Goal: Information Seeking & Learning: Learn about a topic

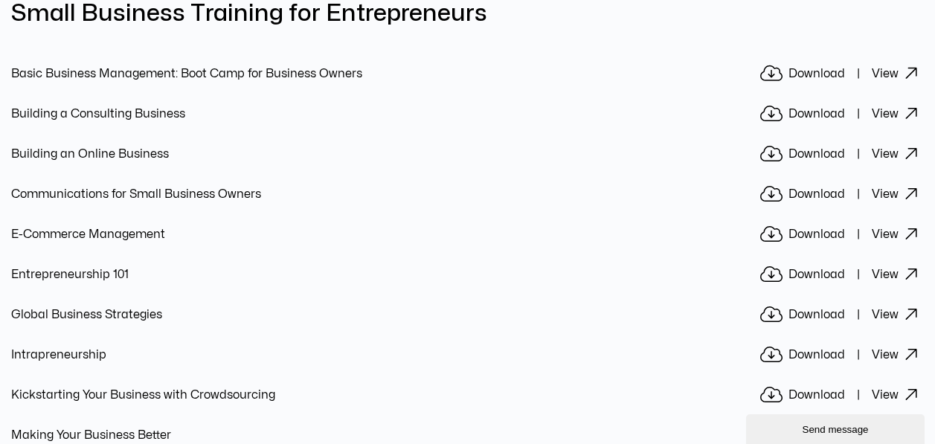
scroll to position [7491, 0]
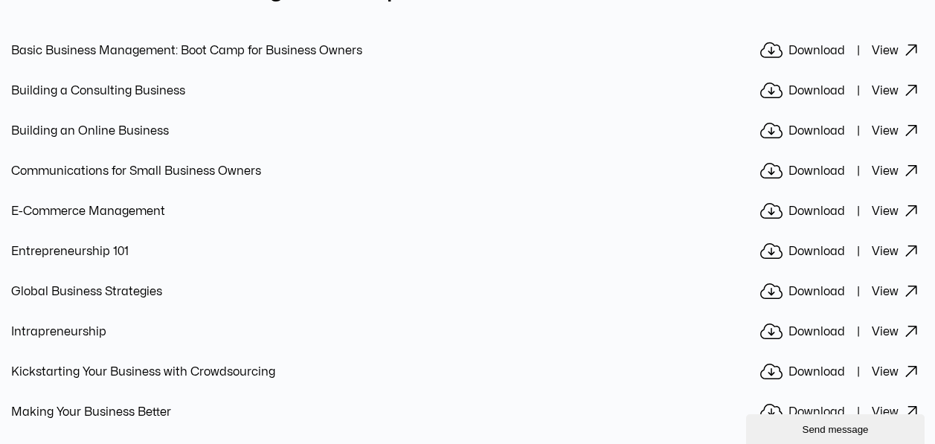
click at [901, 246] on link "View" at bounding box center [898, 252] width 52 height 20
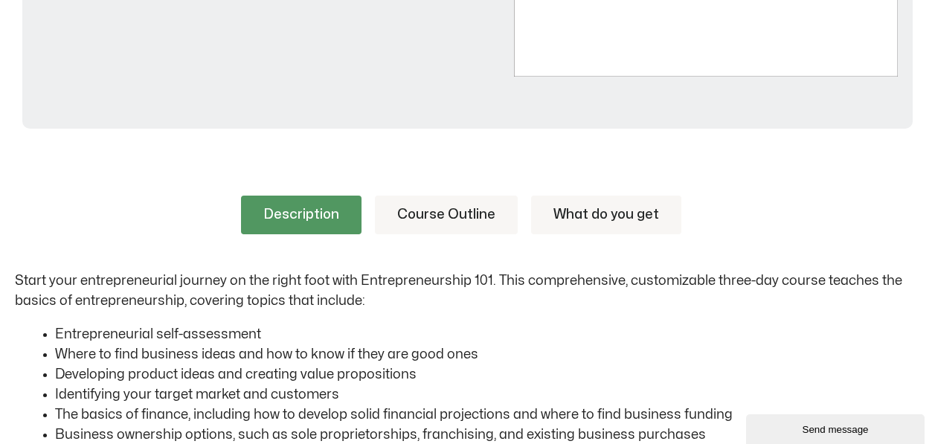
scroll to position [613, 0]
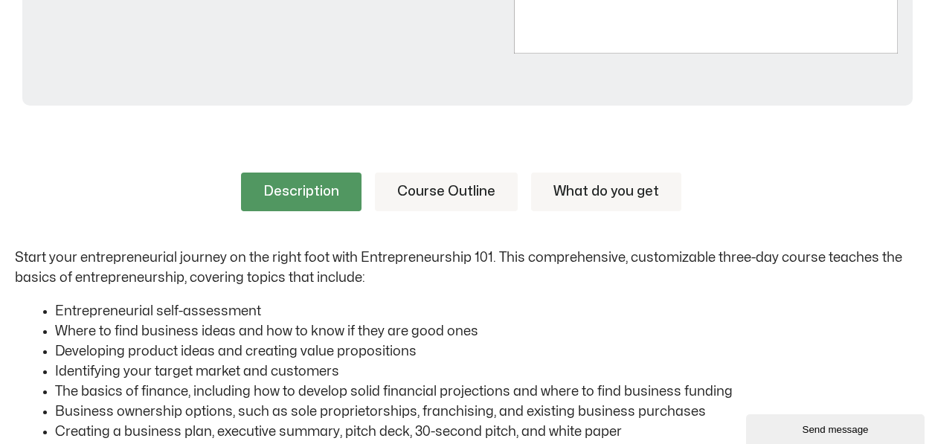
click at [449, 188] on link "Course Outline" at bounding box center [446, 192] width 143 height 39
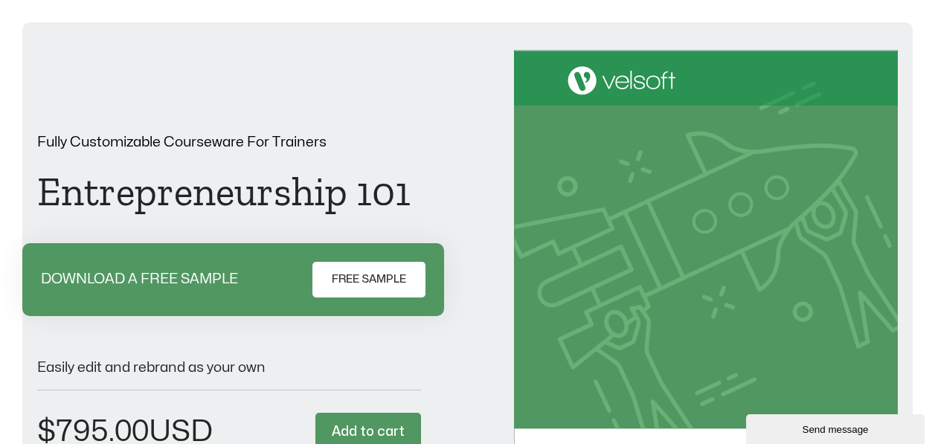
scroll to position [0, 0]
